Goal: Navigation & Orientation: Find specific page/section

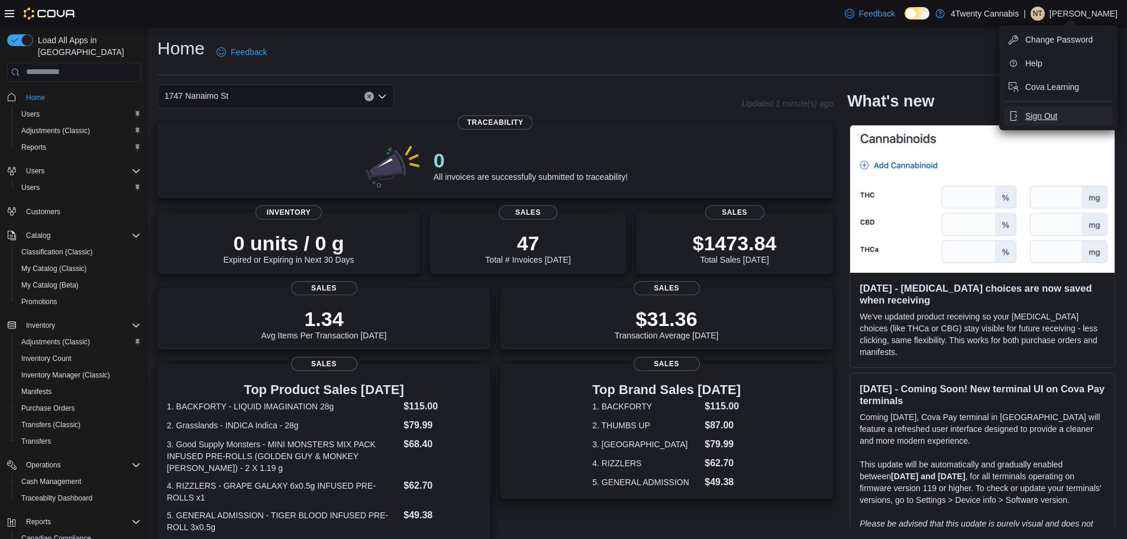
click at [1045, 117] on span "Sign Out" at bounding box center [1042, 116] width 32 height 12
